Goal: Navigation & Orientation: Find specific page/section

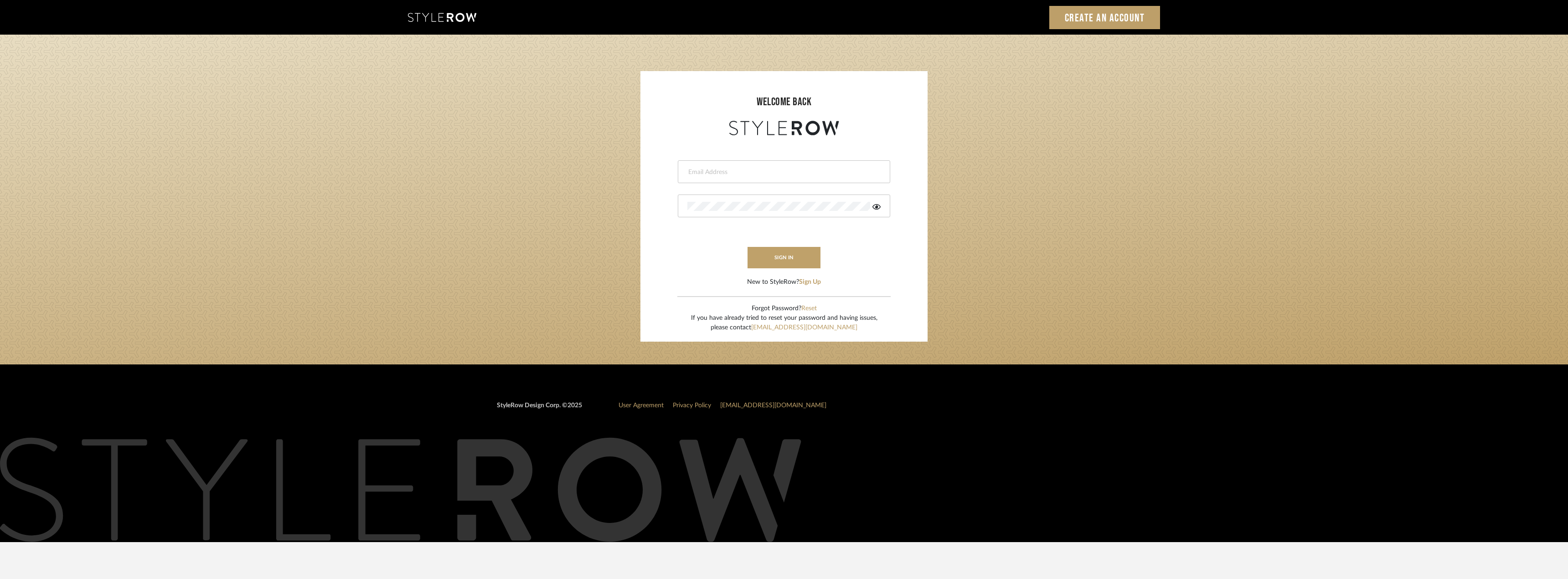
click at [750, 171] on input "email" at bounding box center [783, 172] width 191 height 9
click at [710, 173] on input "email" at bounding box center [783, 172] width 191 height 9
type input "lauren@studiodb.com"
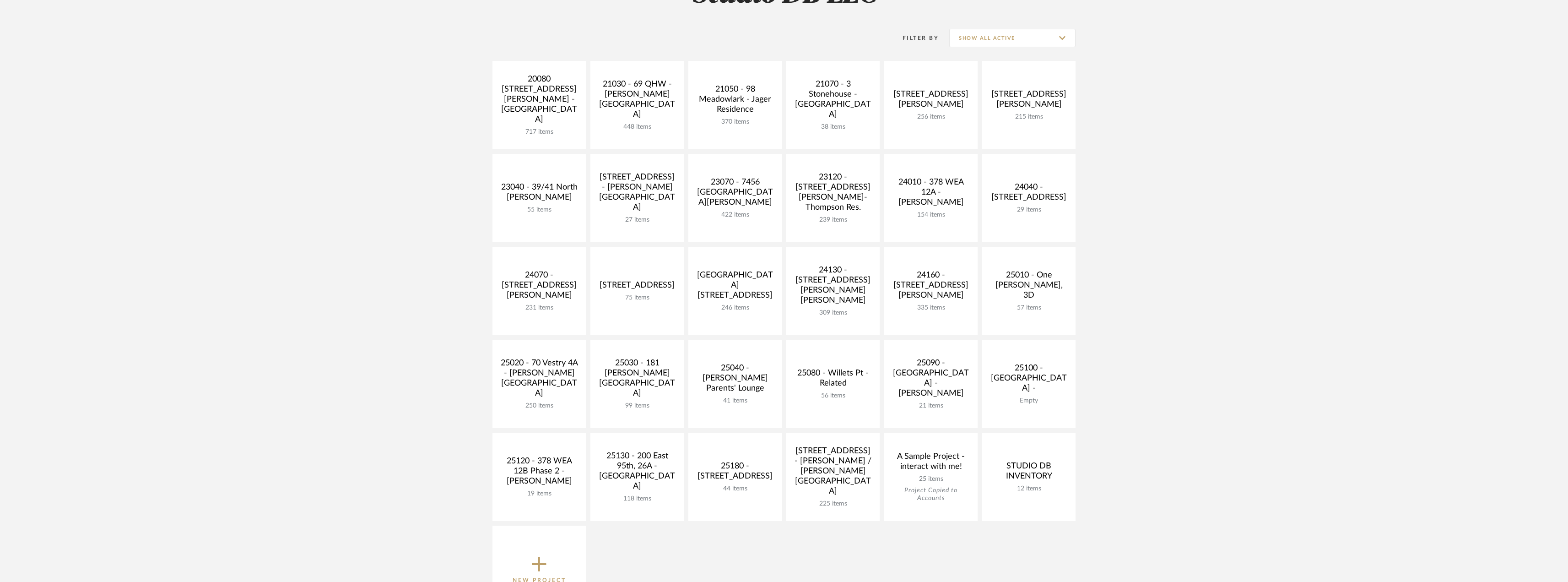
scroll to position [92, 0]
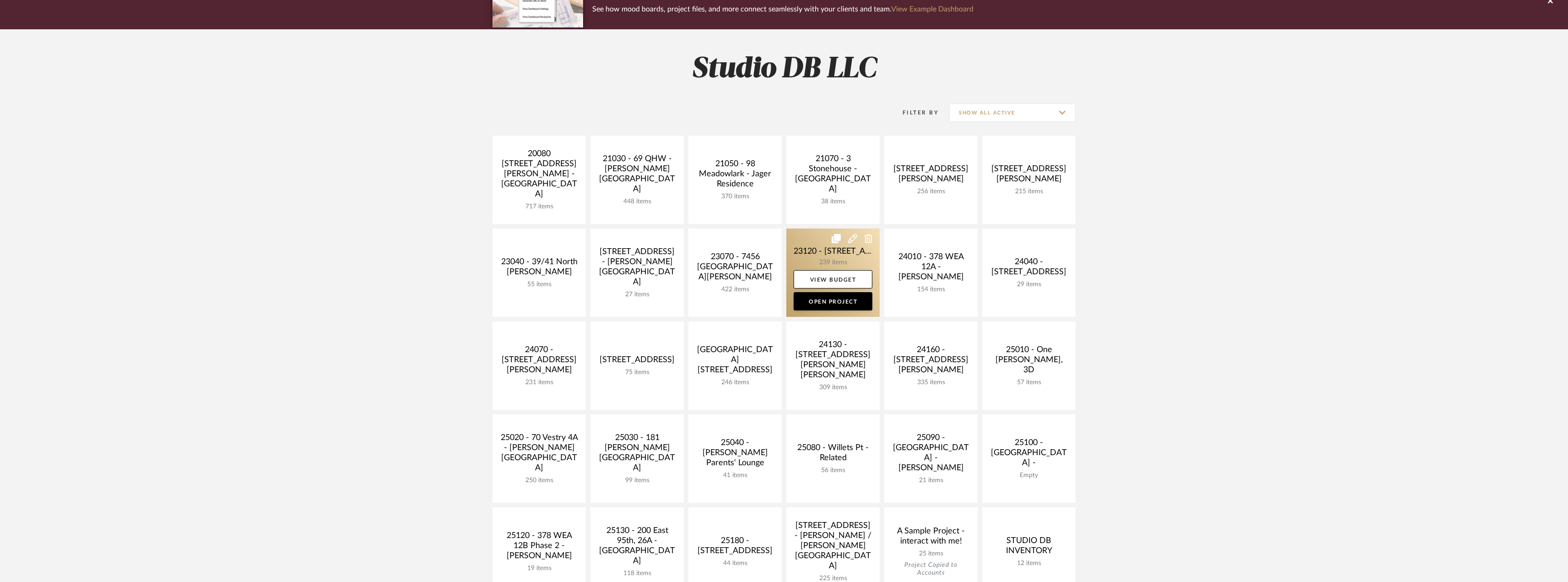
click at [859, 254] on link at bounding box center [833, 273] width 93 height 89
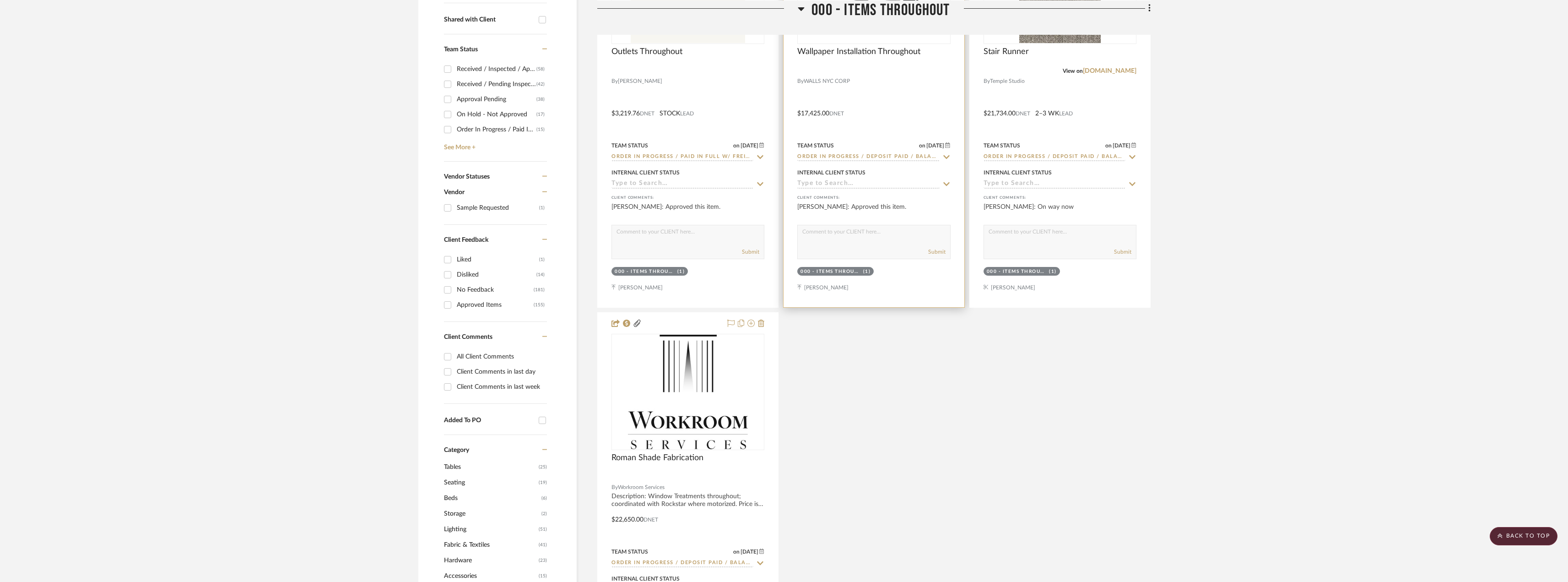
scroll to position [366, 0]
